Goal: Navigation & Orientation: Find specific page/section

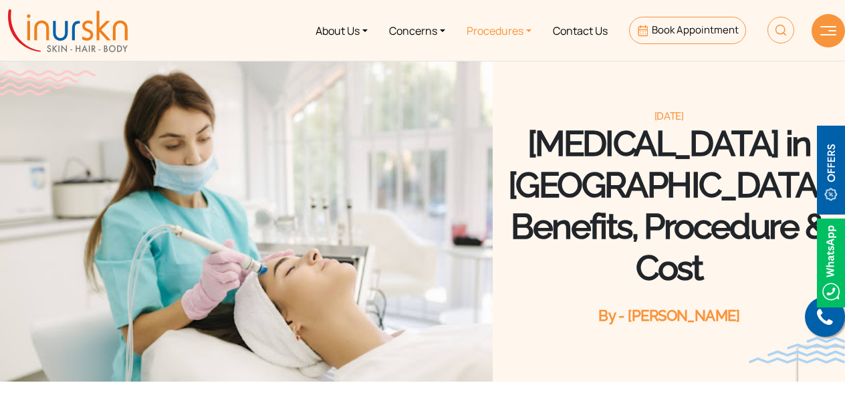
click at [523, 27] on link "Procedures" at bounding box center [499, 30] width 86 height 50
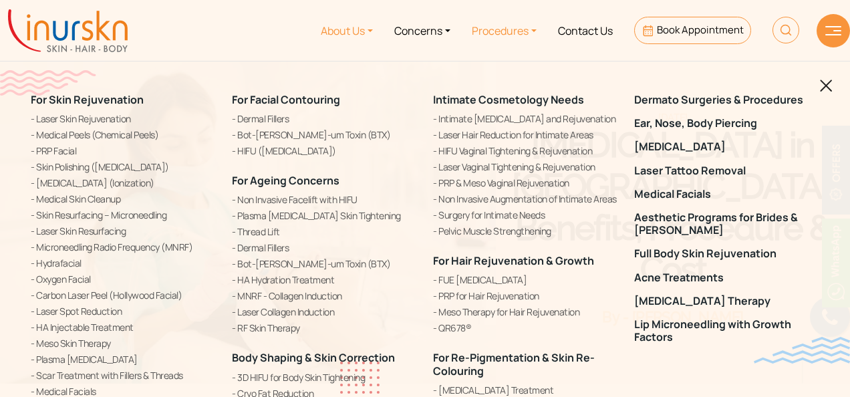
click at [357, 37] on link "About Us" at bounding box center [346, 30] width 73 height 50
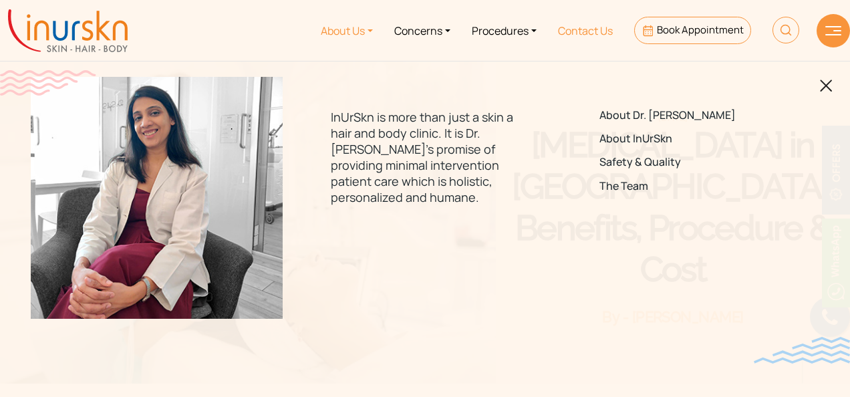
click at [601, 24] on link "Contact Us" at bounding box center [585, 30] width 76 height 50
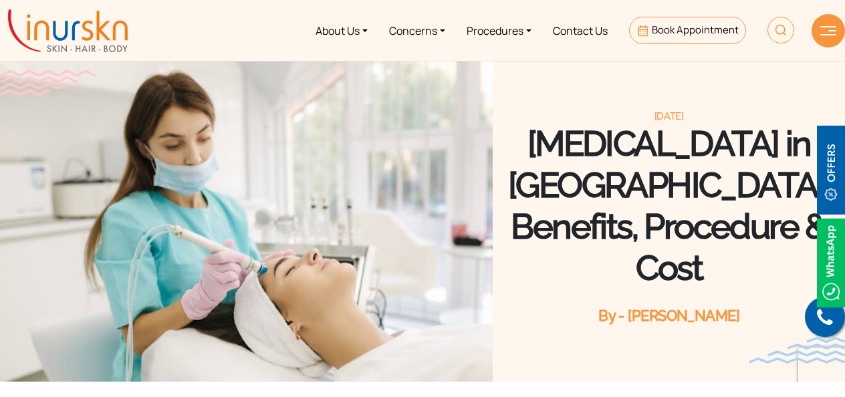
scroll to position [347, 0]
